Goal: Navigation & Orientation: Find specific page/section

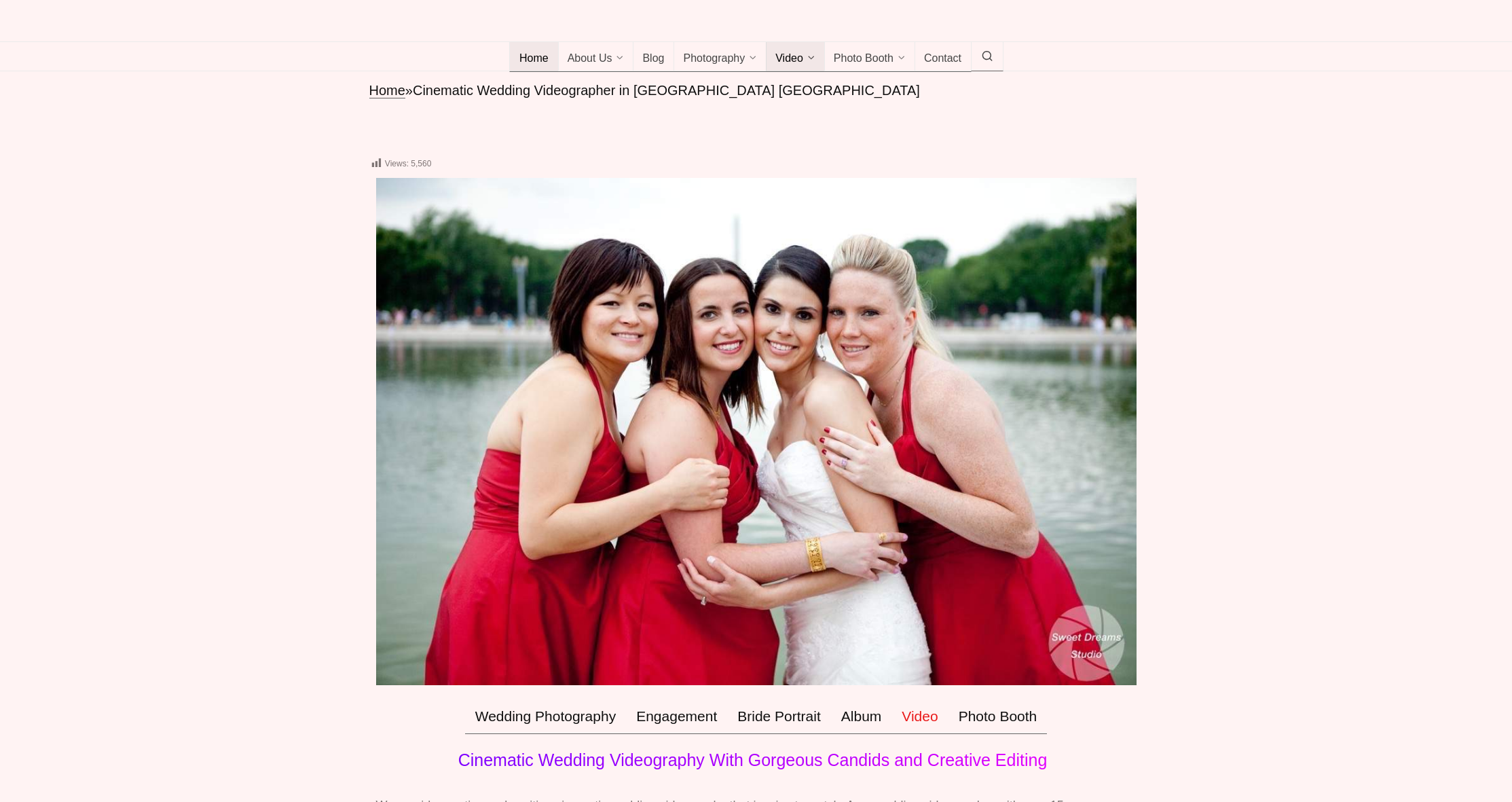
click at [535, 66] on span "Home" at bounding box center [534, 59] width 29 height 14
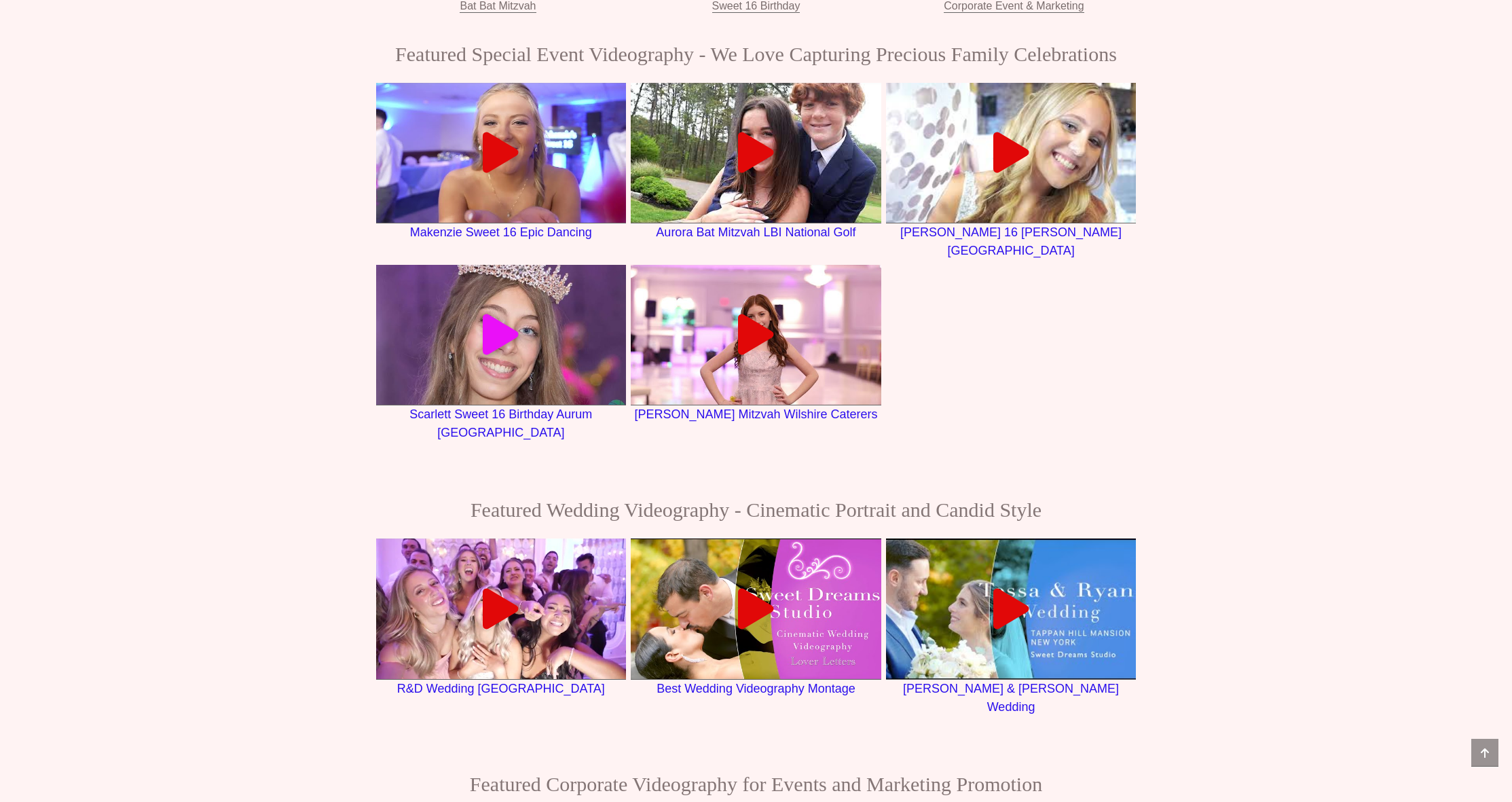
scroll to position [2090, 0]
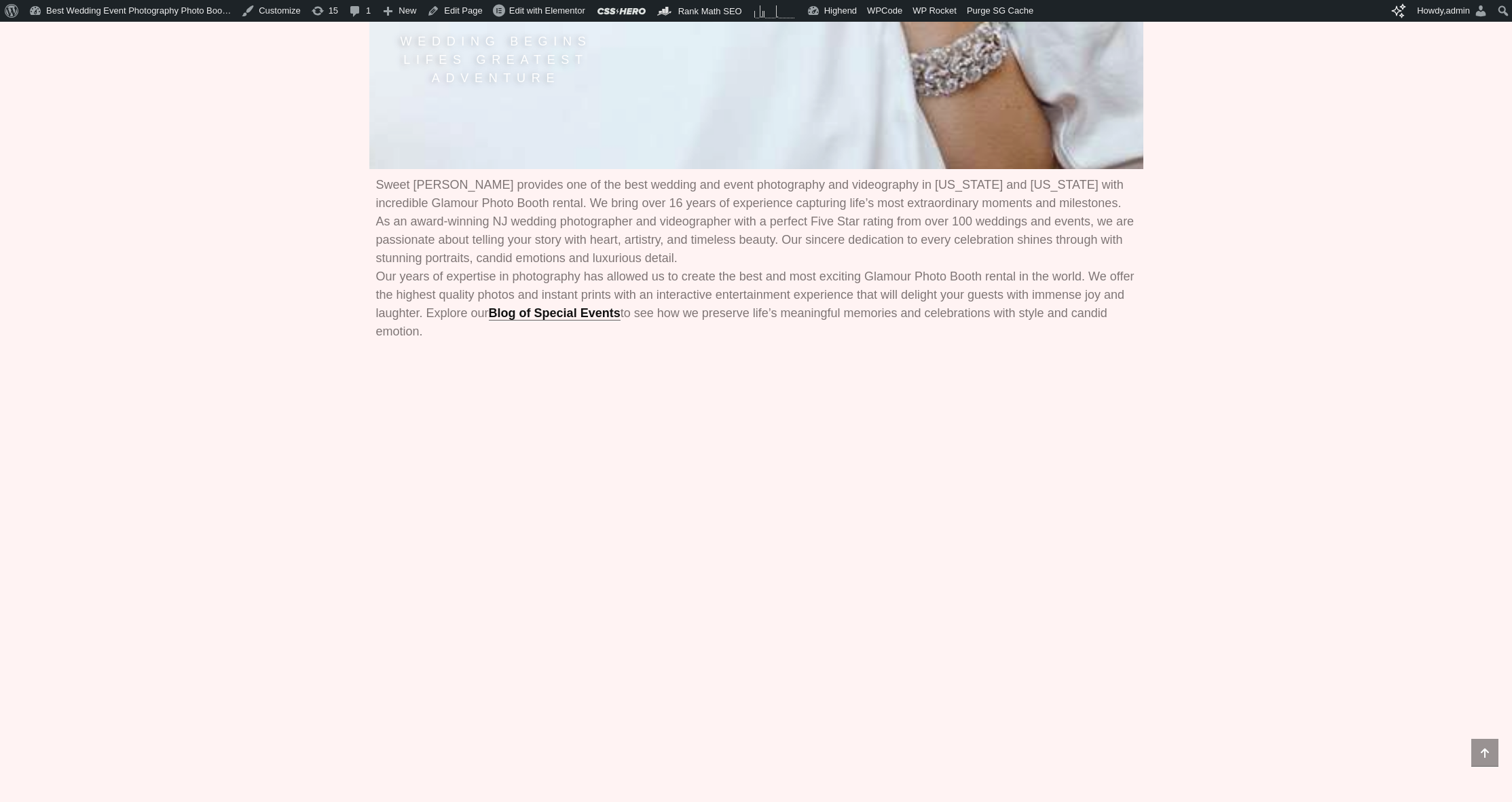
scroll to position [570, 0]
